Goal: Transaction & Acquisition: Download file/media

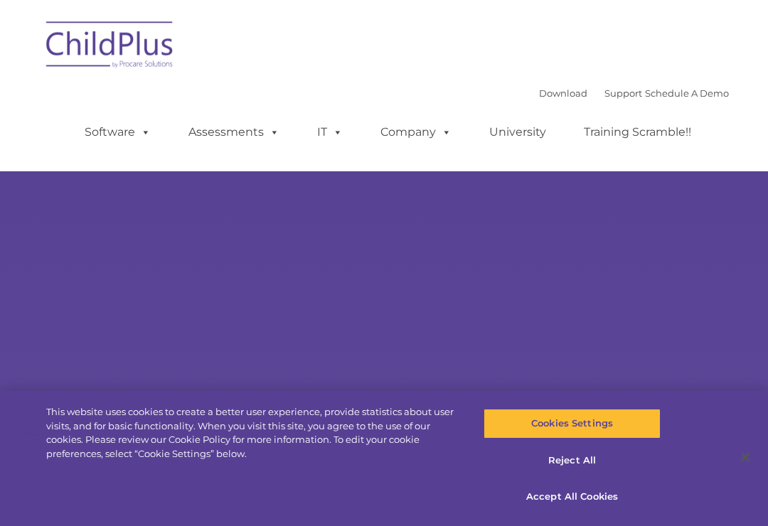
select select "MEDIUM"
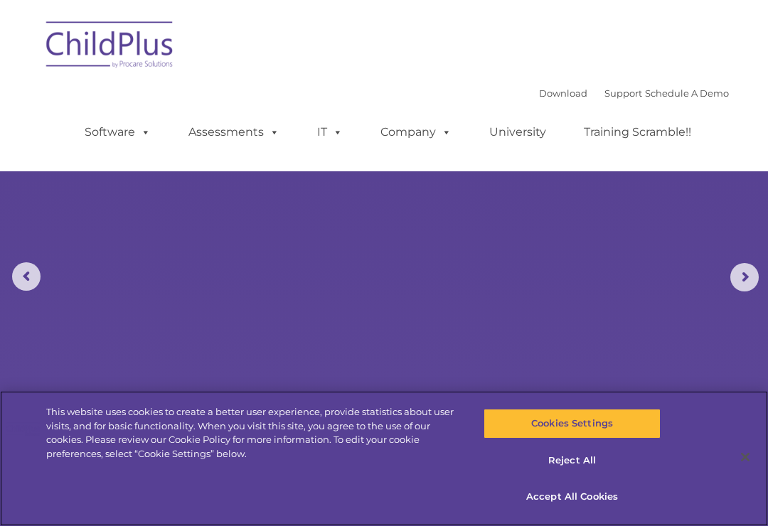
click at [588, 496] on button "Accept All Cookies" at bounding box center [572, 497] width 176 height 30
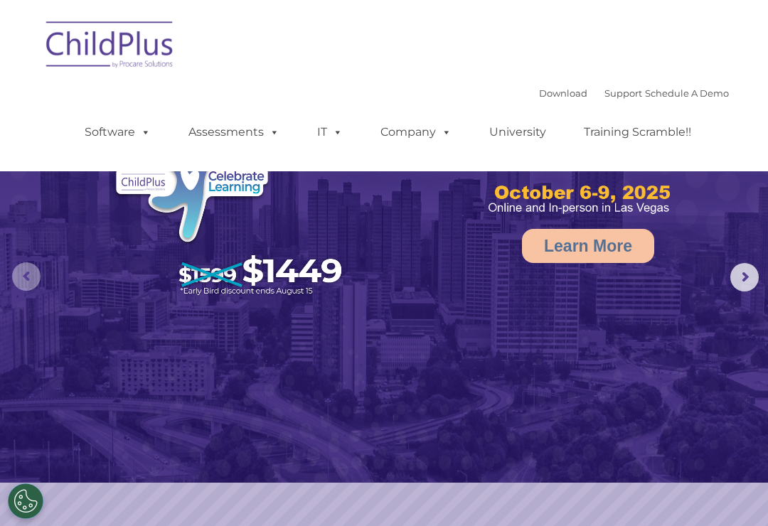
click at [36, 271] on rs-arrow at bounding box center [26, 276] width 28 height 28
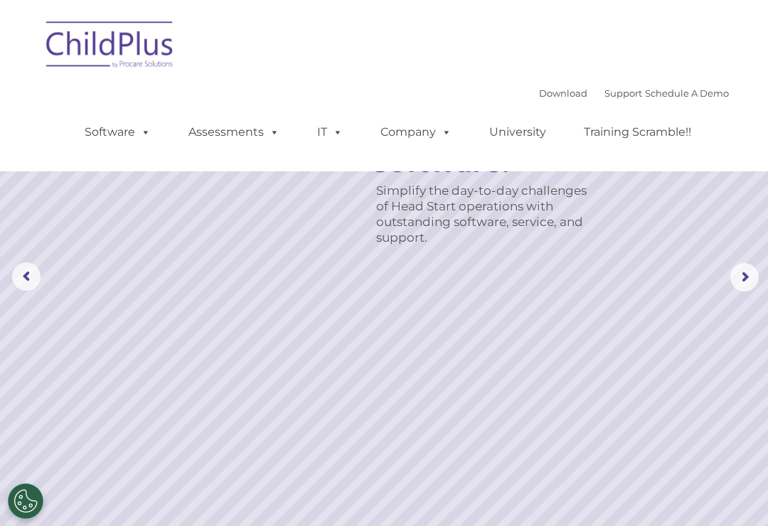
click at [33, 272] on rs-arrow at bounding box center [26, 276] width 28 height 28
click at [23, 268] on rs-arrow at bounding box center [26, 276] width 28 height 28
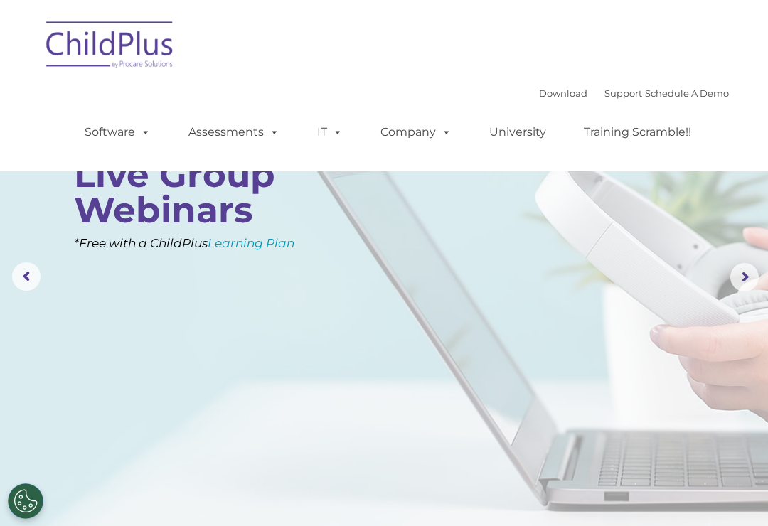
click at [27, 270] on rs-arrow at bounding box center [26, 276] width 28 height 28
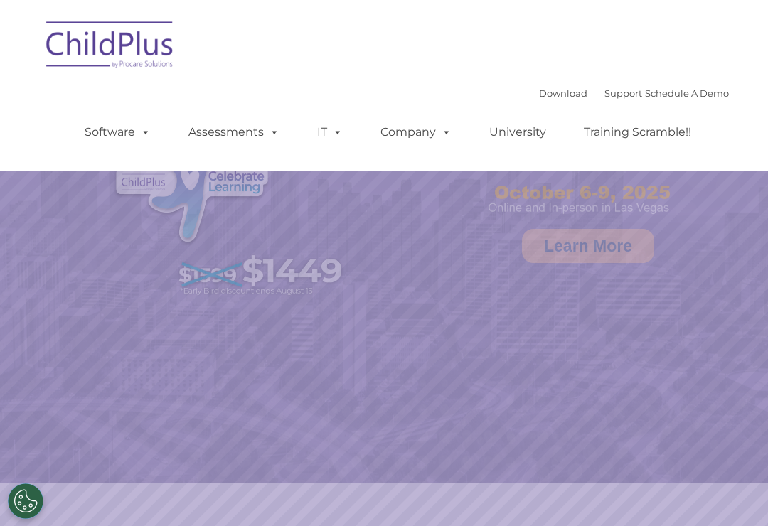
select select "MEDIUM"
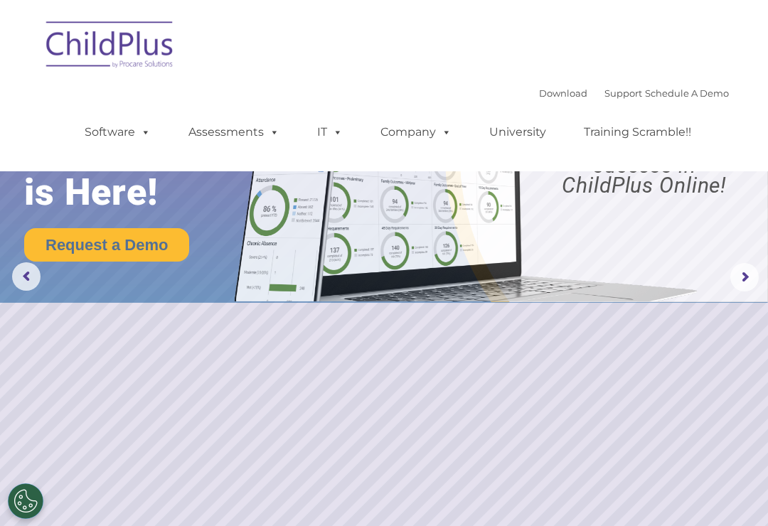
click at [539, 95] on link "Download" at bounding box center [563, 92] width 48 height 11
